Goal: Ask a question

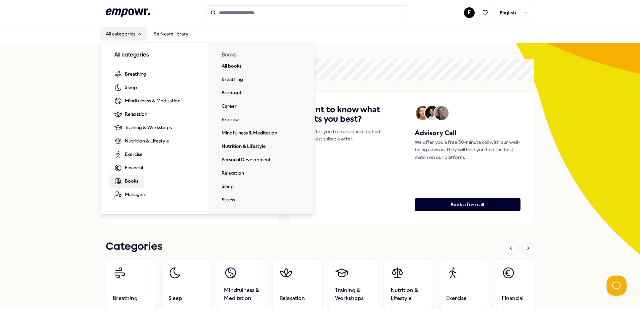
click at [134, 178] on span "Books" at bounding box center [131, 180] width 13 height 7
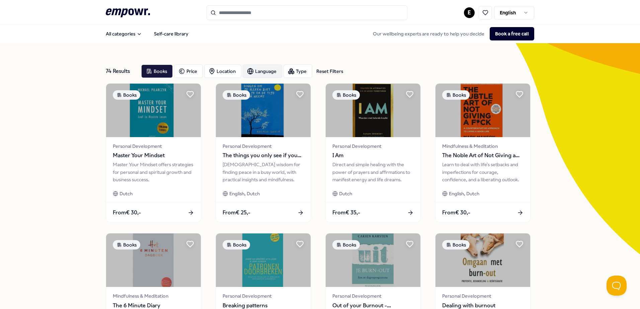
click at [271, 74] on div "Language" at bounding box center [262, 71] width 39 height 13
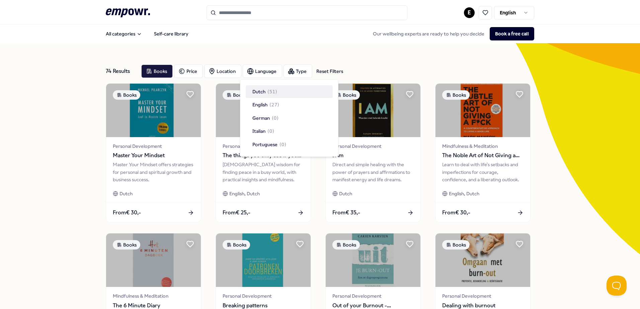
click at [278, 93] on div "Dutch ( 51 )" at bounding box center [289, 91] width 87 height 13
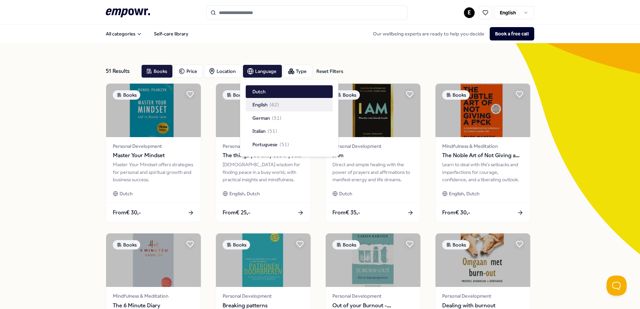
click at [56, 111] on div "51 Results Reset Filters Books Price Location Language Type Reset Filters Books…" at bounding box center [320, 304] width 640 height 522
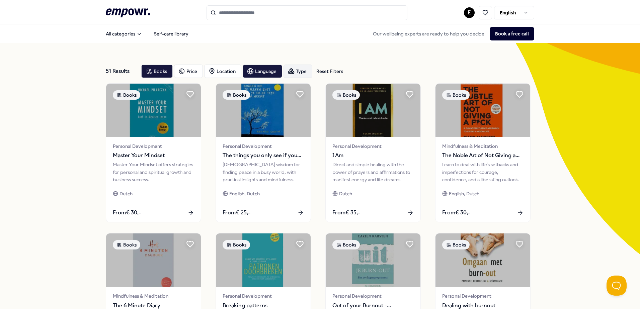
click at [293, 69] on div "Type" at bounding box center [297, 71] width 29 height 13
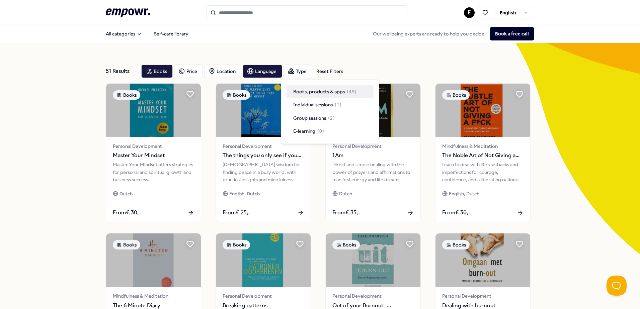
click at [69, 118] on div "51 Results Reset Filters Books Price Location Language Type Reset Filters Books…" at bounding box center [320, 304] width 640 height 522
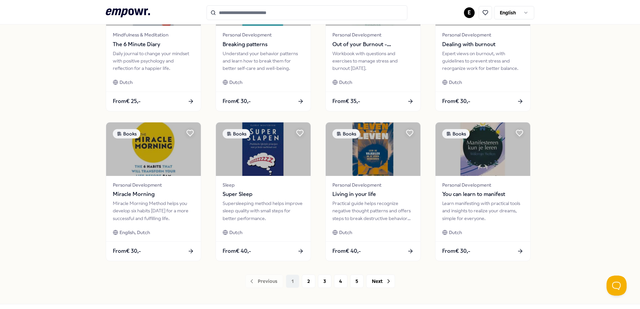
scroll to position [289, 0]
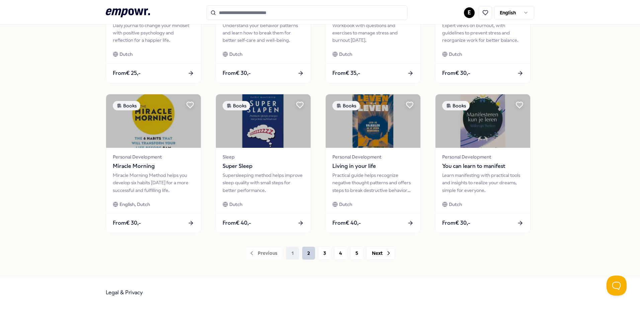
click at [302, 256] on button "2" at bounding box center [308, 253] width 13 height 13
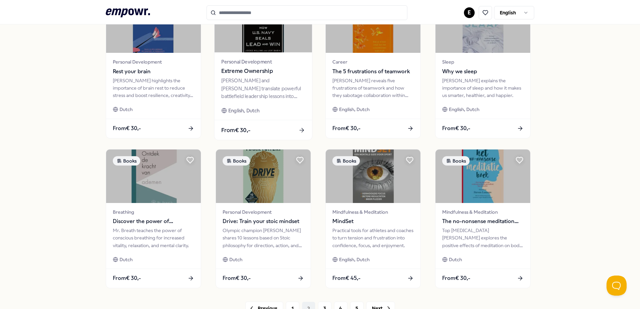
scroll to position [268, 0]
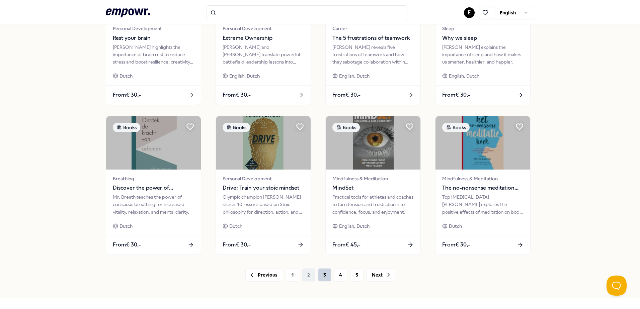
click at [326, 279] on button "3" at bounding box center [324, 274] width 13 height 13
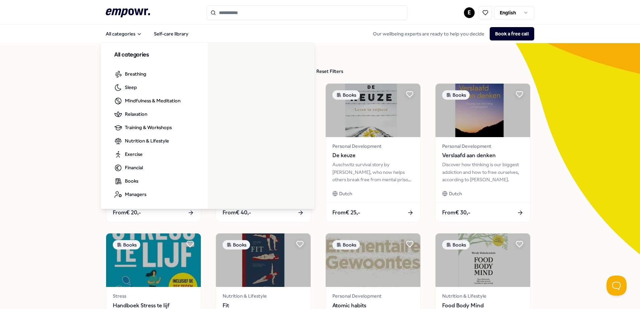
click at [128, 9] on icon at bounding box center [128, 12] width 44 height 9
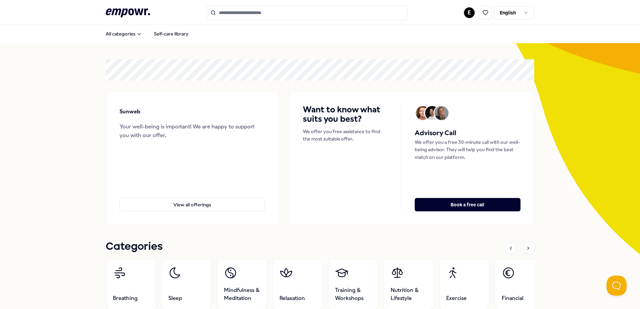
click at [510, 15] on html ".empowr-logo_svg__cls-1{fill:#03032f} E English All categories Self-care librar…" at bounding box center [320, 154] width 640 height 309
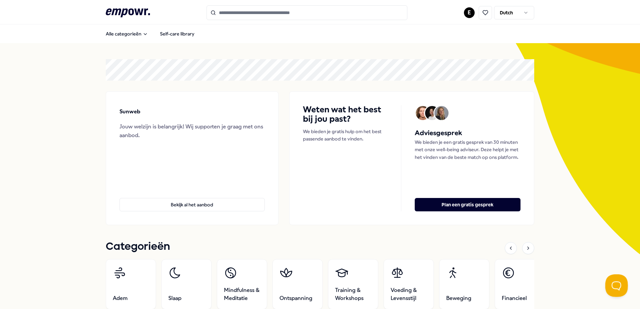
click at [616, 283] on button "Open Beacon popover" at bounding box center [615, 284] width 20 height 20
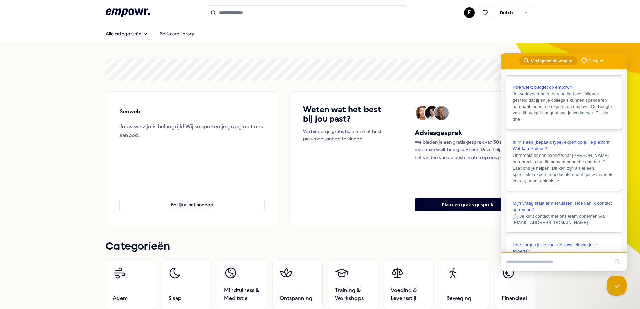
scroll to position [67, 0]
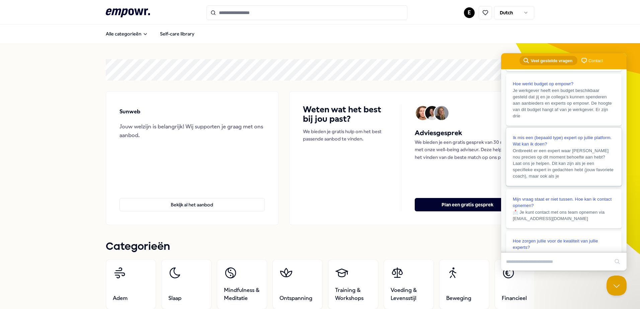
click at [593, 159] on link "Ik mis een (bepaald type) expert op jullie platform. Wat kan ik doen? Ontbreekt…" at bounding box center [563, 157] width 115 height 58
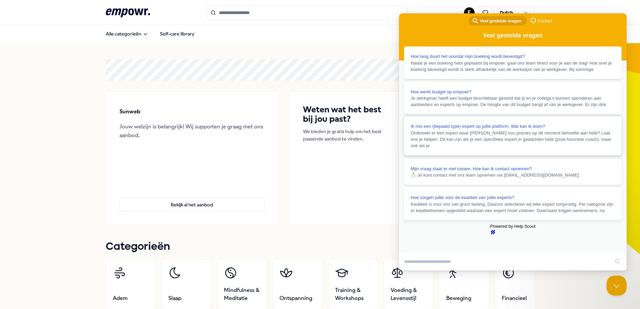
scroll to position [0, 0]
click at [411, 271] on button "Close" at bounding box center [405, 275] width 12 height 9
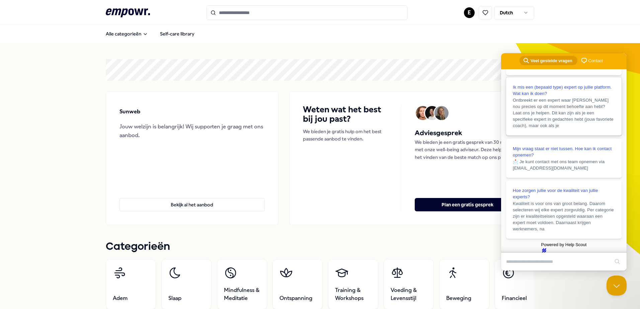
scroll to position [135, 0]
click at [583, 61] on span "chat-square" at bounding box center [584, 61] width 8 height 8
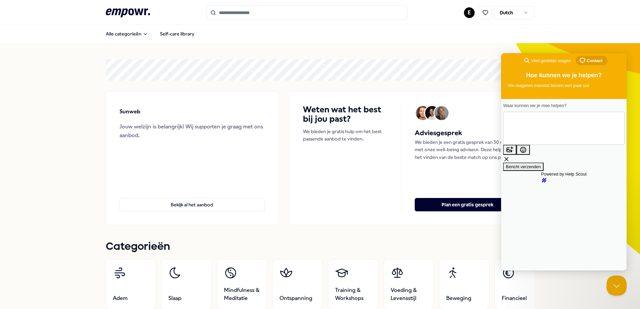
click at [546, 59] on span "Veel gestelde vragen" at bounding box center [550, 61] width 39 height 7
